Goal: Information Seeking & Learning: Learn about a topic

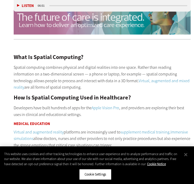
scroll to position [412, 0]
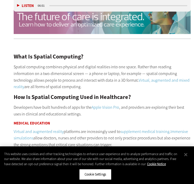
click at [133, 104] on p "Developers have built hundreds of apps for the Apple Vision Pro , and providers…" at bounding box center [102, 110] width 176 height 13
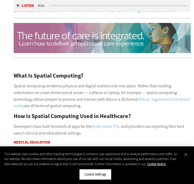
scroll to position [390, 0]
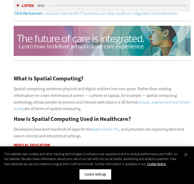
click at [130, 99] on link "Virtual, augmented and mixed reality" at bounding box center [102, 105] width 176 height 12
